Goal: Contribute content

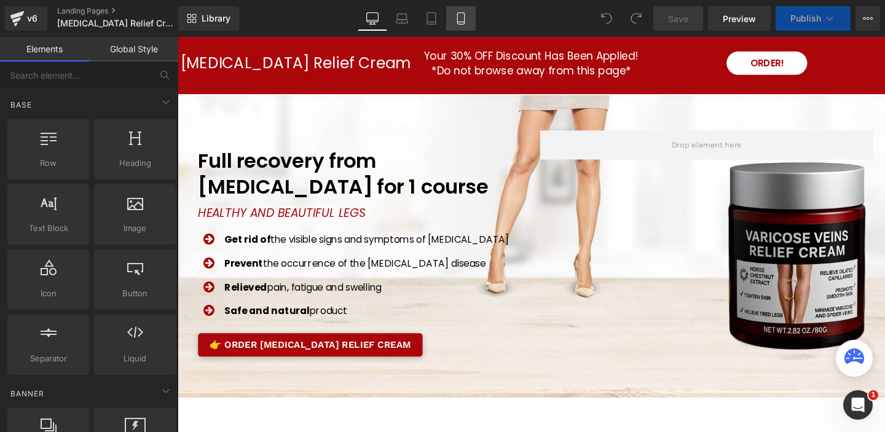
click at [467, 18] on link "Mobile" at bounding box center [460, 18] width 29 height 25
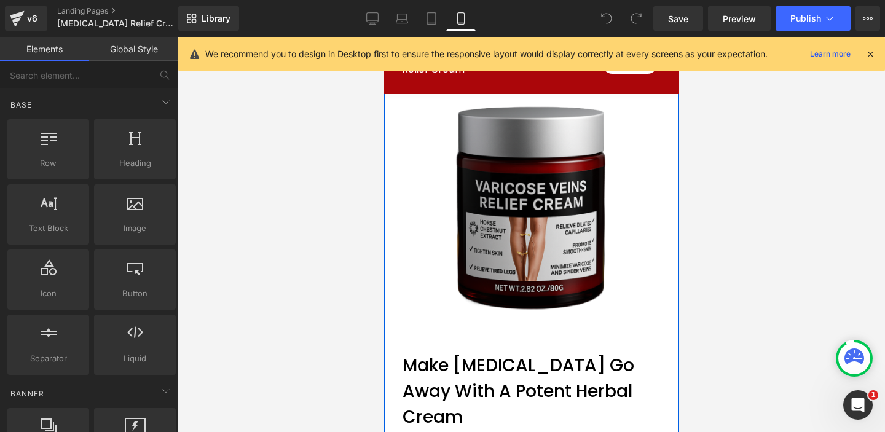
scroll to position [608, 0]
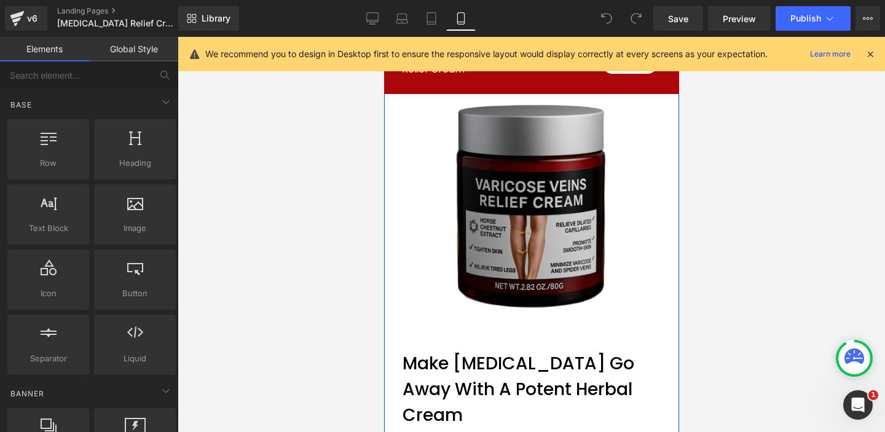
click at [421, 209] on img at bounding box center [531, 206] width 276 height 276
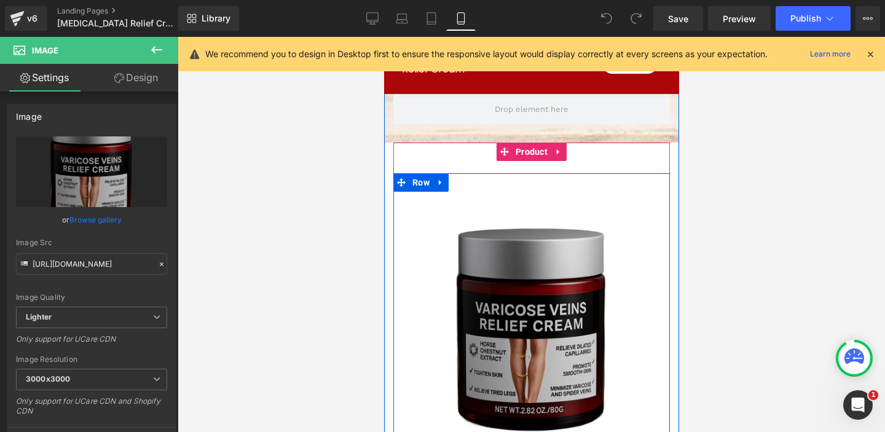
scroll to position [413, 0]
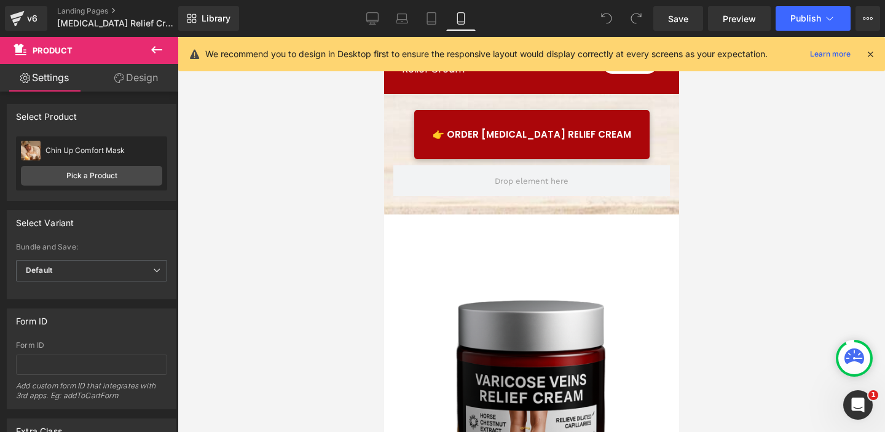
click at [139, 78] on link "Design" at bounding box center [136, 78] width 89 height 28
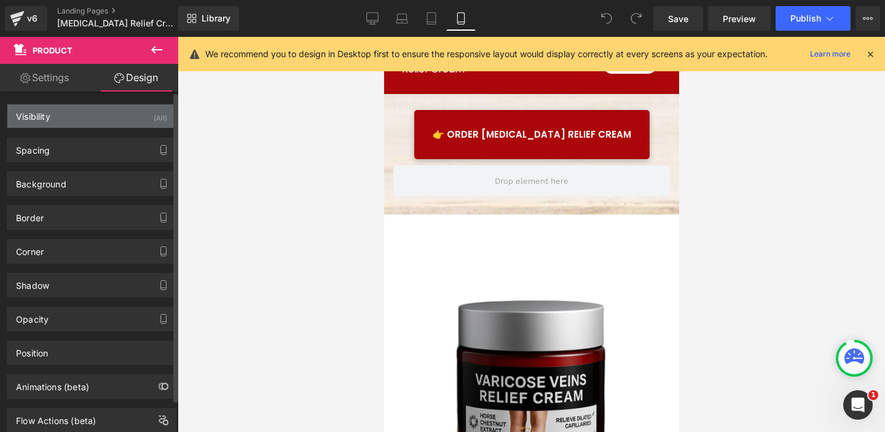
click at [118, 119] on div "Visibility (All)" at bounding box center [91, 115] width 168 height 23
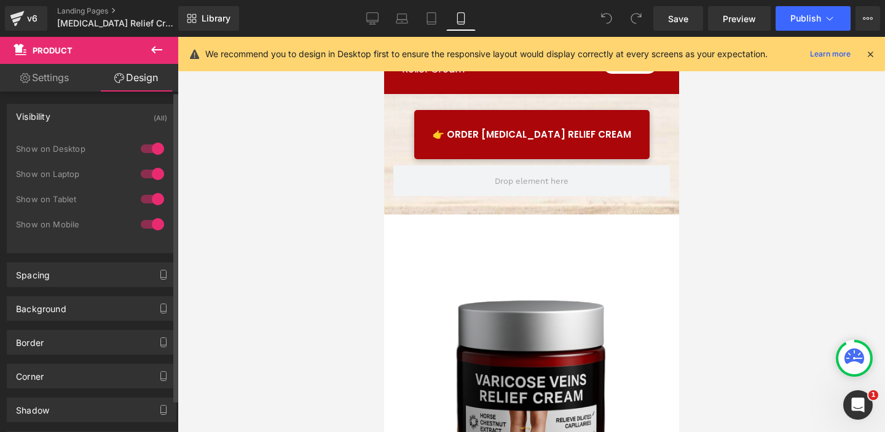
click at [150, 171] on div at bounding box center [152, 174] width 29 height 20
click at [149, 199] on div at bounding box center [152, 199] width 29 height 20
click at [145, 222] on div at bounding box center [152, 224] width 29 height 20
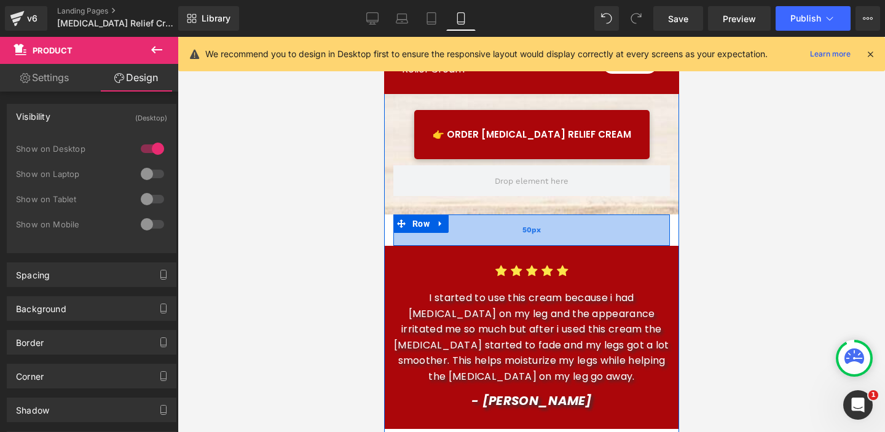
click at [582, 231] on div "50px" at bounding box center [531, 230] width 276 height 31
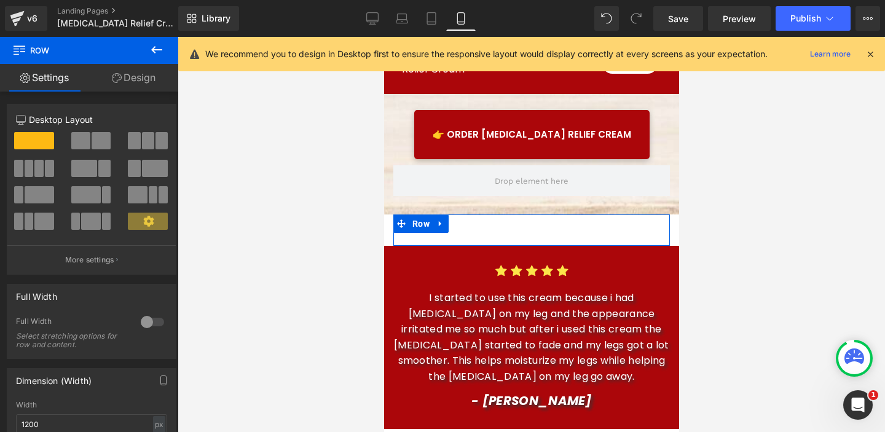
drag, startPoint x: 143, startPoint y: 74, endPoint x: 122, endPoint y: 97, distance: 30.5
click at [143, 74] on link "Design" at bounding box center [133, 78] width 89 height 28
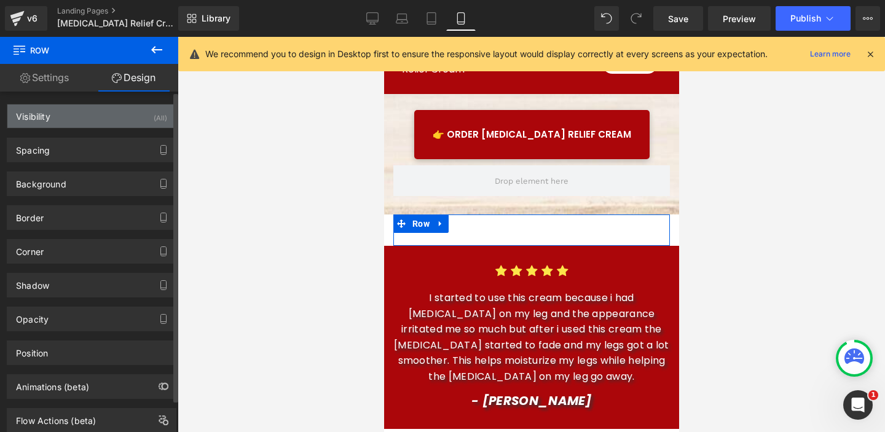
click at [119, 119] on div "Visibility (All)" at bounding box center [91, 115] width 168 height 23
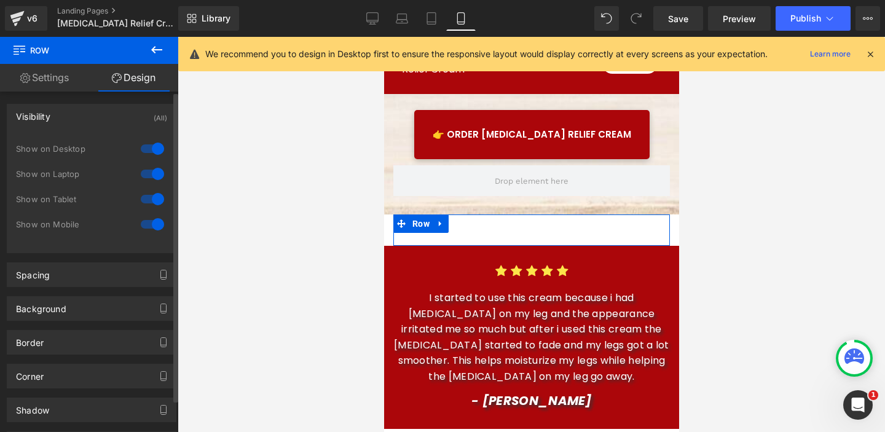
click at [150, 222] on div at bounding box center [152, 224] width 29 height 20
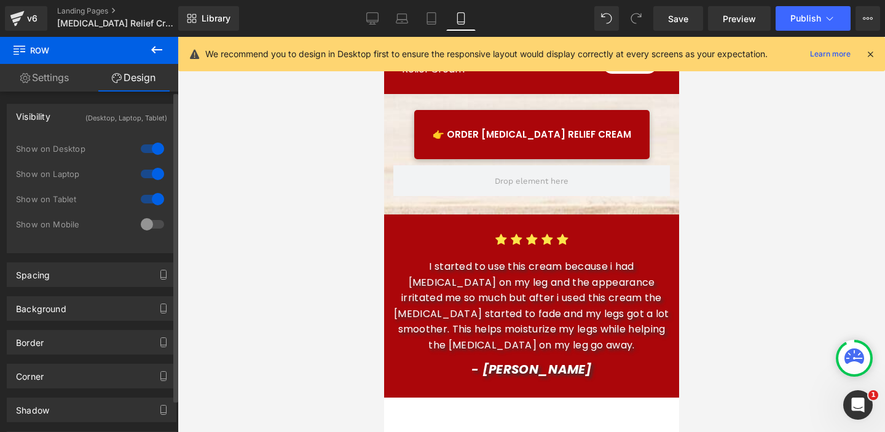
click at [152, 198] on div at bounding box center [152, 199] width 29 height 20
click at [152, 170] on div at bounding box center [152, 174] width 29 height 20
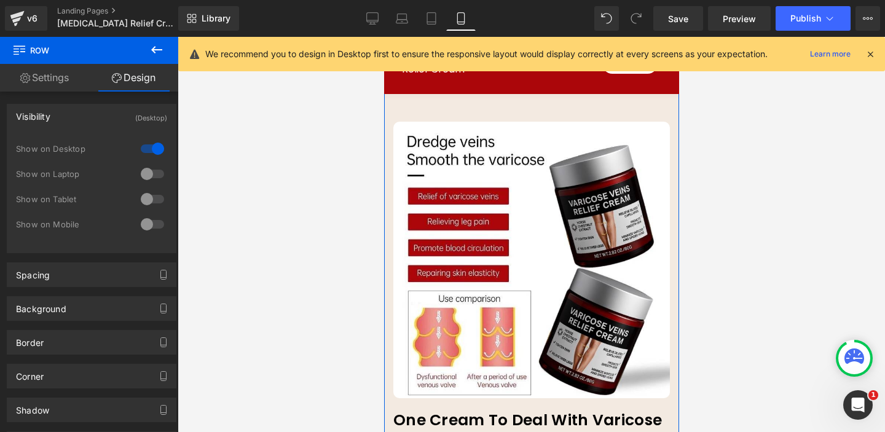
scroll to position [1328, 0]
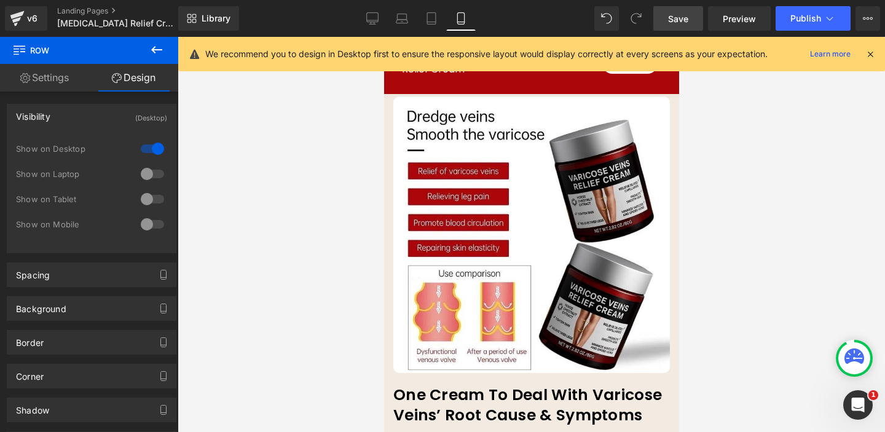
click at [684, 20] on span "Save" at bounding box center [678, 18] width 20 height 13
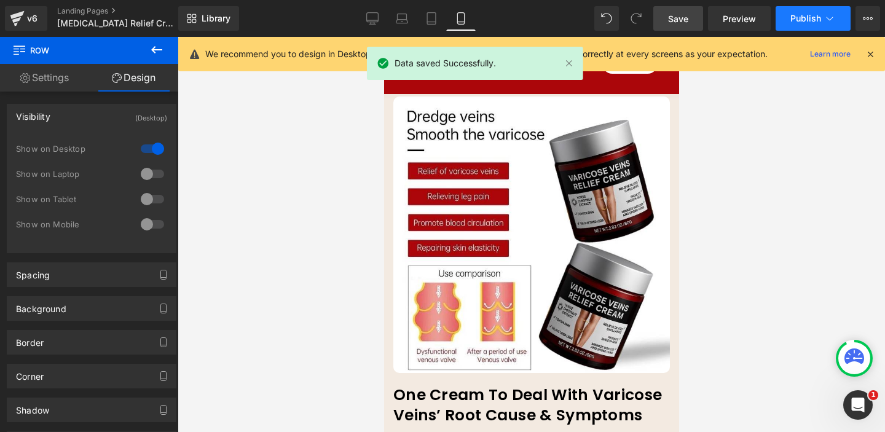
click at [817, 14] on span "Publish" at bounding box center [805, 19] width 31 height 10
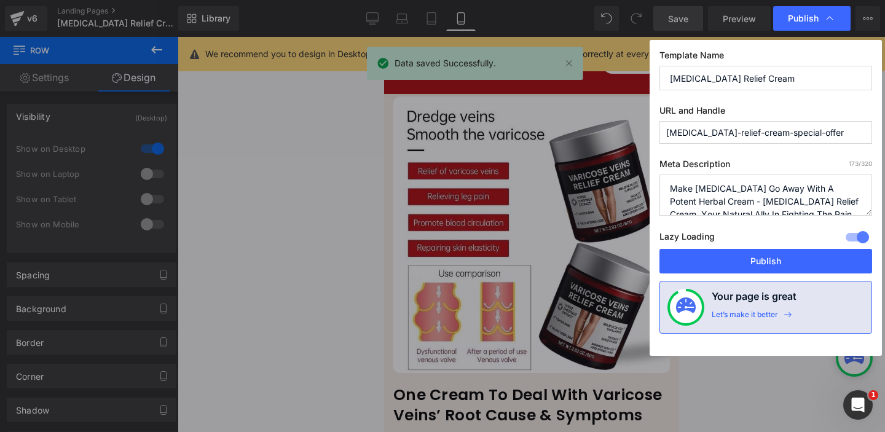
click at [775, 262] on button "Publish" at bounding box center [765, 261] width 213 height 25
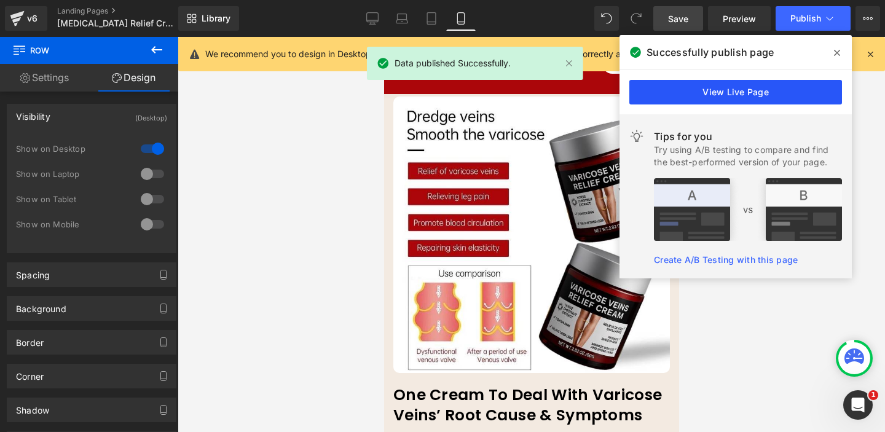
click at [711, 92] on link "View Live Page" at bounding box center [735, 92] width 213 height 25
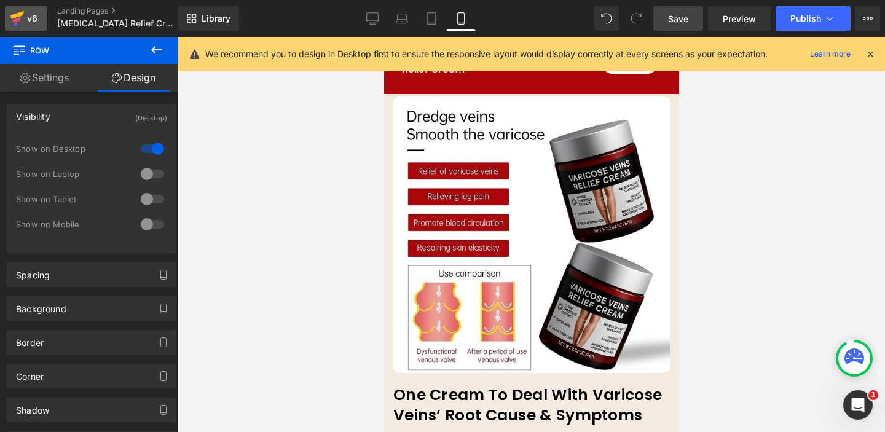
click at [29, 14] on div "v6" at bounding box center [32, 18] width 15 height 16
